Goal: Task Accomplishment & Management: Manage account settings

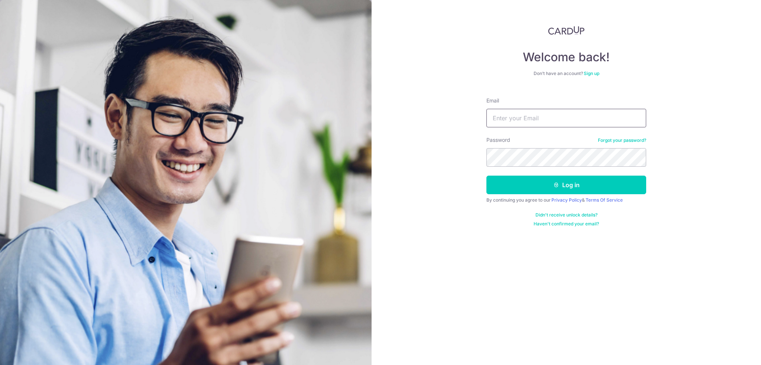
type input "[EMAIL_ADDRESS][DOMAIN_NAME]"
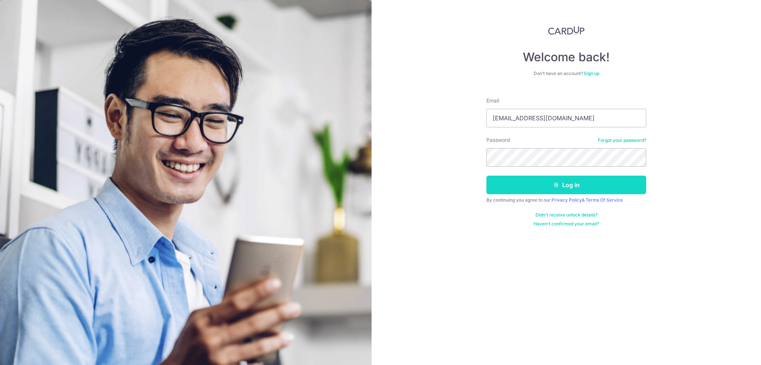
click at [580, 189] on button "Log in" at bounding box center [566, 185] width 160 height 19
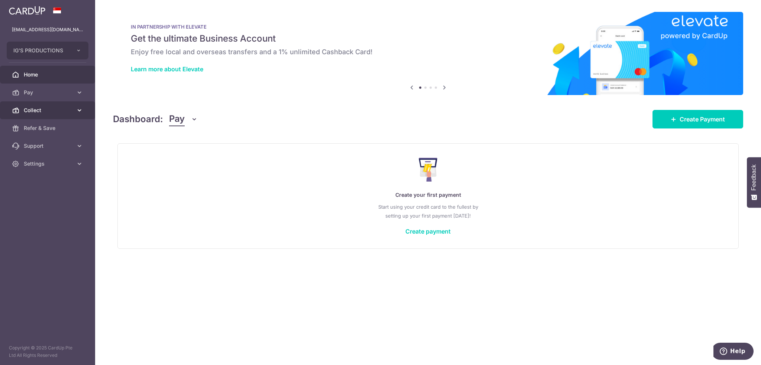
click at [43, 107] on span "Collect" at bounding box center [48, 110] width 49 height 7
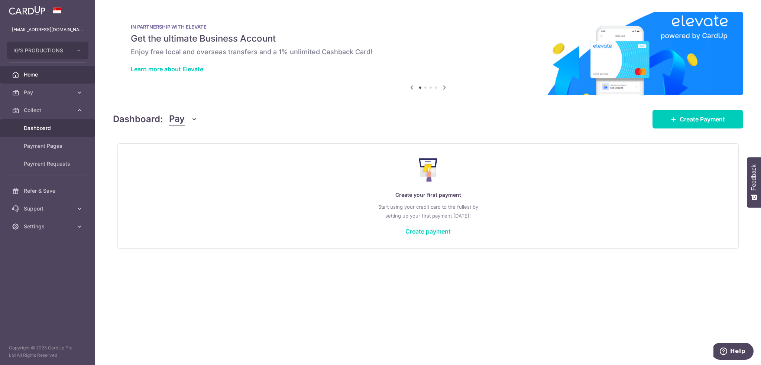
click at [44, 127] on span "Dashboard" at bounding box center [48, 127] width 49 height 7
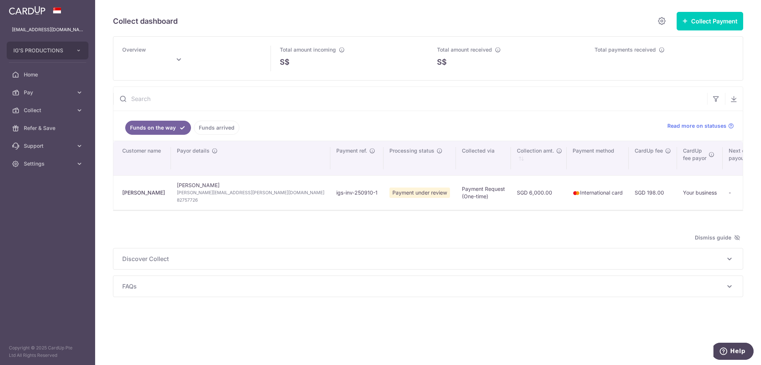
type input "October 2025"
